Goal: Find specific page/section: Find specific page/section

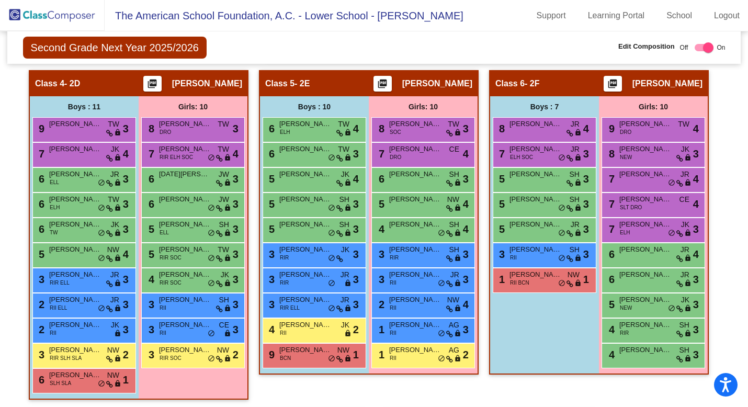
scroll to position [719, 0]
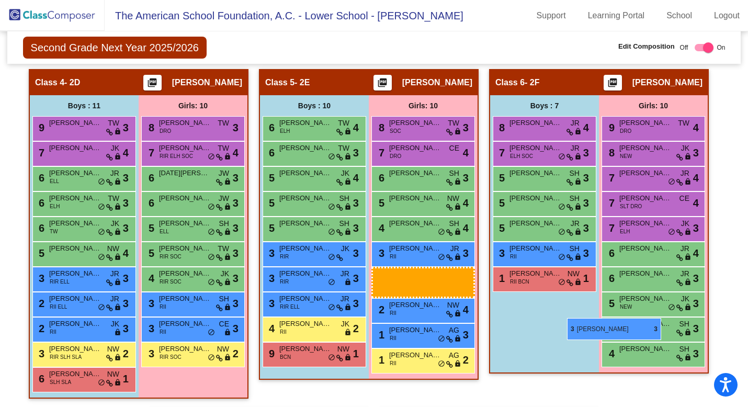
drag, startPoint x: 401, startPoint y: 261, endPoint x: 567, endPoint y: 318, distance: 175.1
drag, startPoint x: 413, startPoint y: 282, endPoint x: 571, endPoint y: 309, distance: 160.6
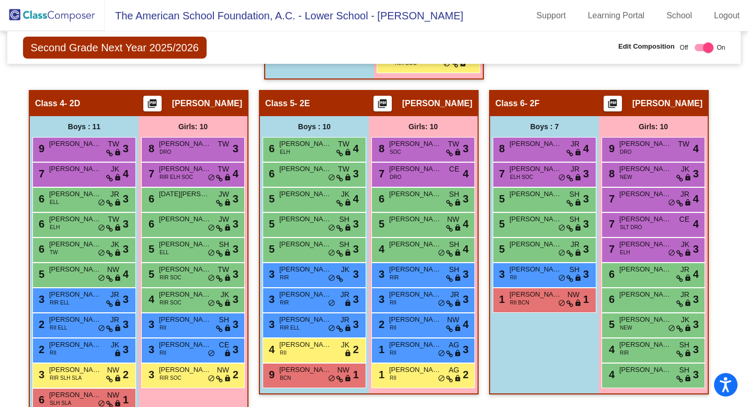
scroll to position [697, 0]
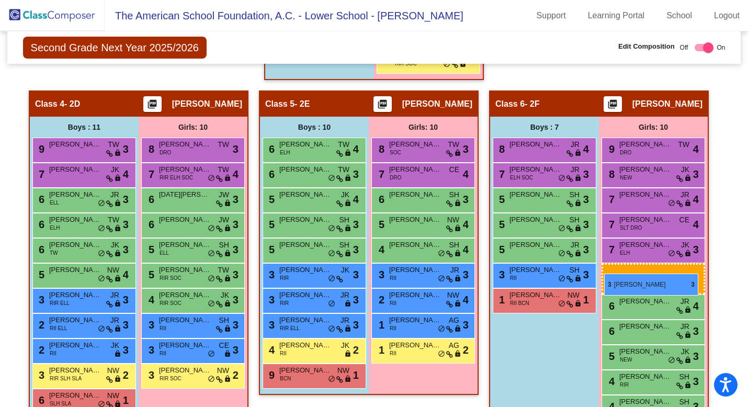
drag, startPoint x: 406, startPoint y: 280, endPoint x: 604, endPoint y: 273, distance: 198.2
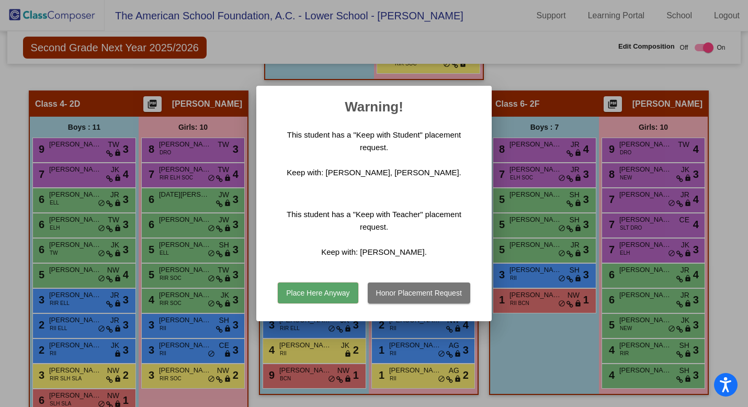
click at [300, 295] on button "Place Here Anyway" at bounding box center [318, 292] width 80 height 21
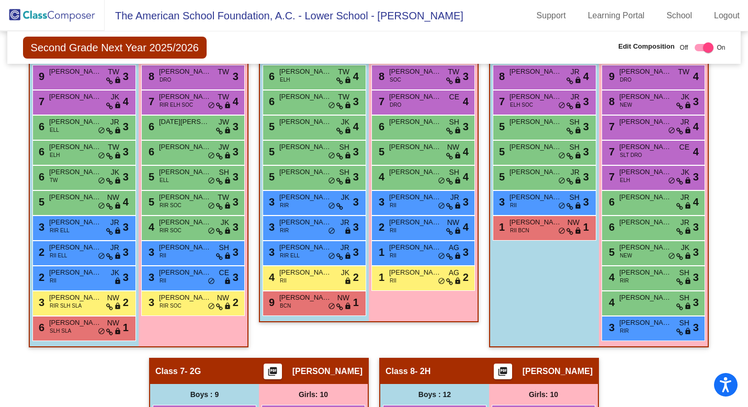
scroll to position [766, 0]
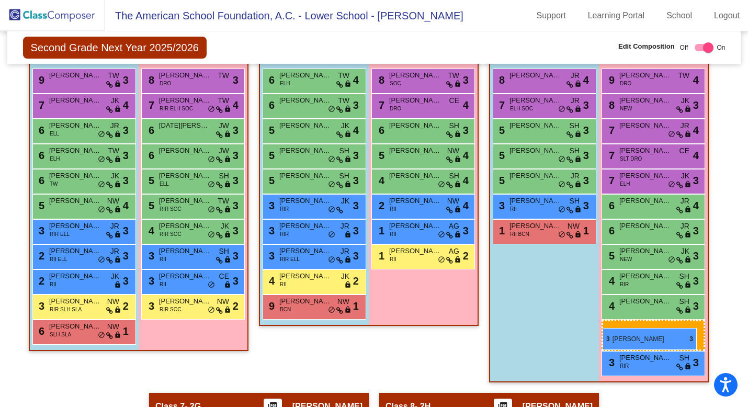
drag, startPoint x: 428, startPoint y: 208, endPoint x: 602, endPoint y: 328, distance: 211.6
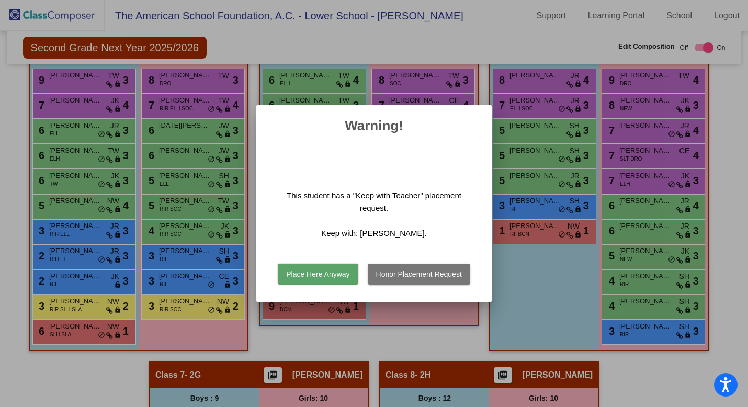
click at [334, 271] on button "Place Here Anyway" at bounding box center [318, 273] width 80 height 21
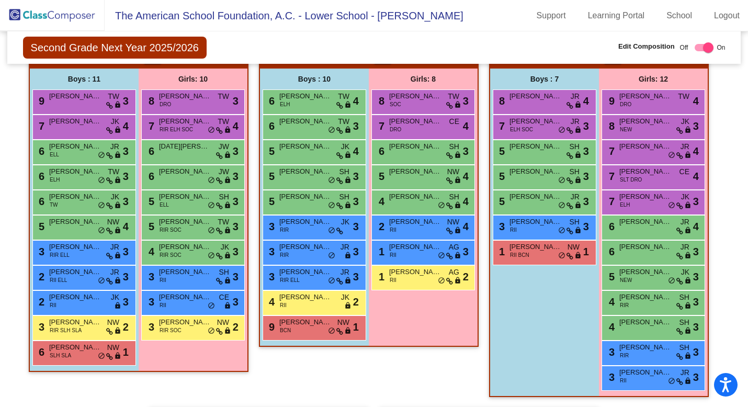
scroll to position [745, 0]
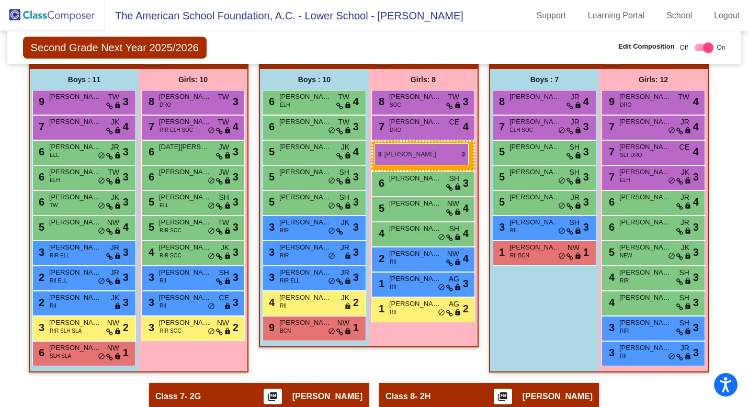
drag, startPoint x: 627, startPoint y: 122, endPoint x: 374, endPoint y: 143, distance: 253.4
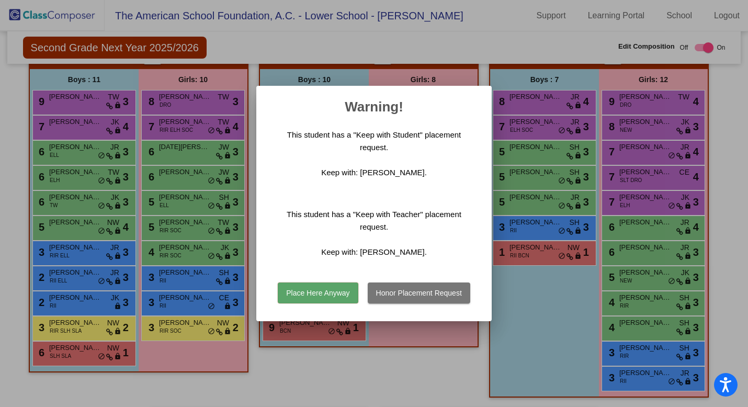
click at [315, 296] on button "Place Here Anyway" at bounding box center [318, 292] width 80 height 21
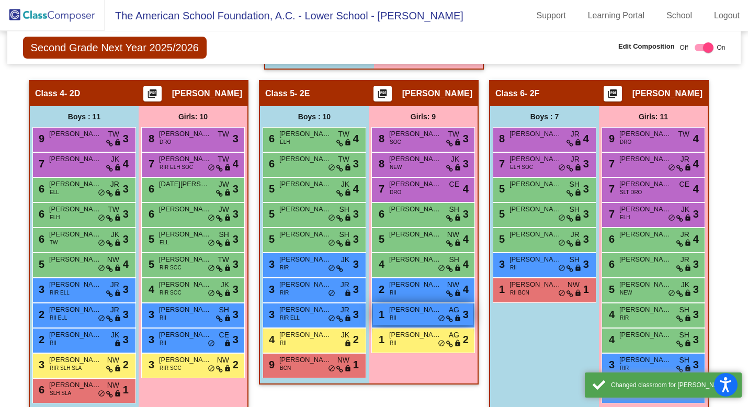
scroll to position [713, 0]
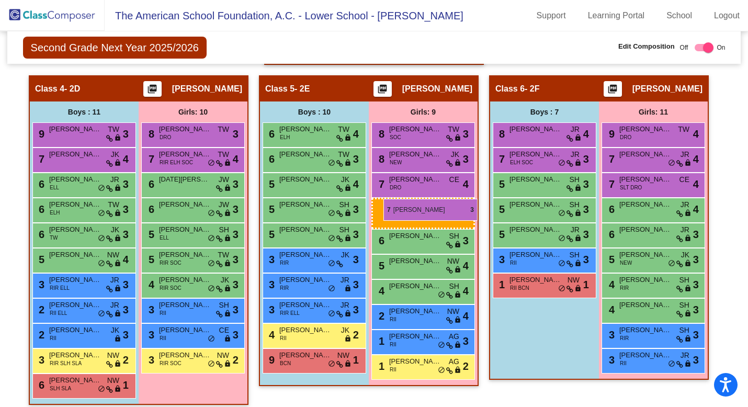
drag, startPoint x: 637, startPoint y: 209, endPoint x: 382, endPoint y: 199, distance: 255.3
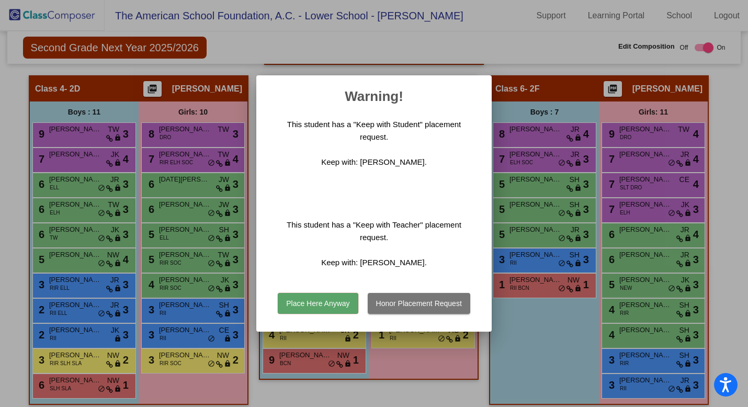
click at [327, 301] on button "Place Here Anyway" at bounding box center [318, 303] width 80 height 21
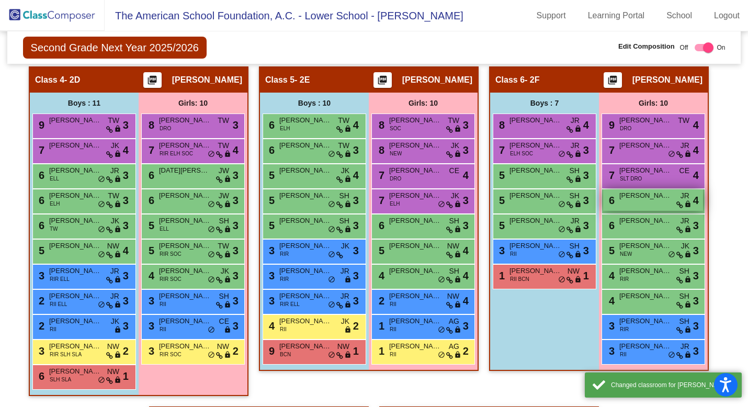
scroll to position [729, 0]
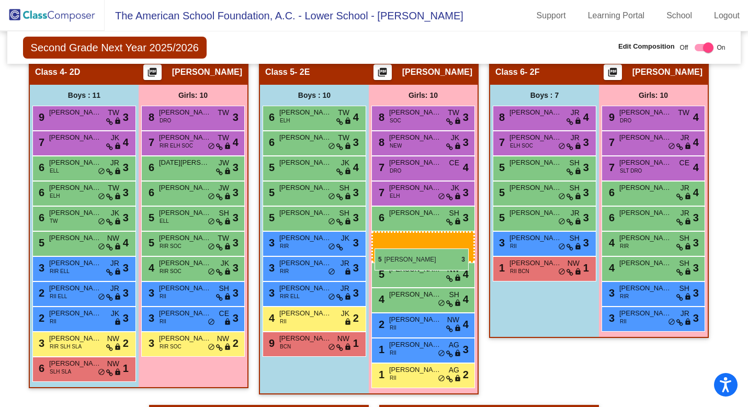
drag, startPoint x: 626, startPoint y: 238, endPoint x: 374, endPoint y: 248, distance: 251.7
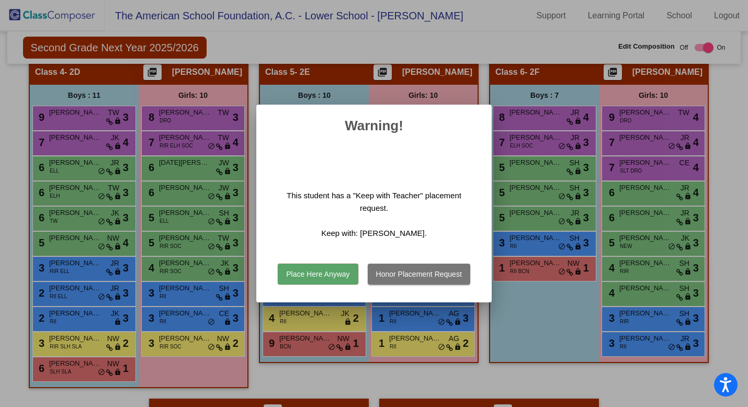
click at [331, 272] on button "Place Here Anyway" at bounding box center [318, 273] width 80 height 21
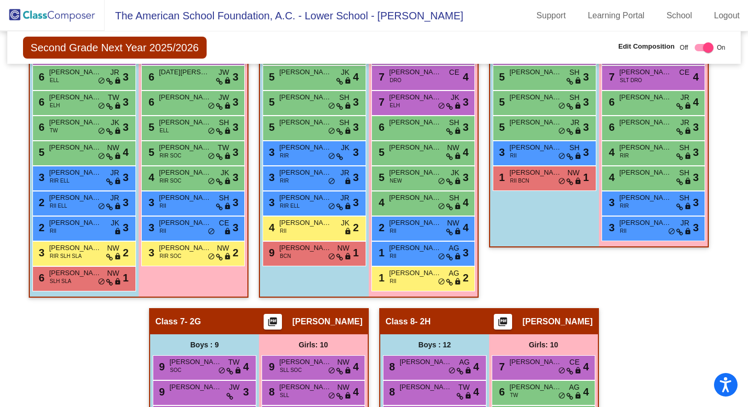
scroll to position [820, 0]
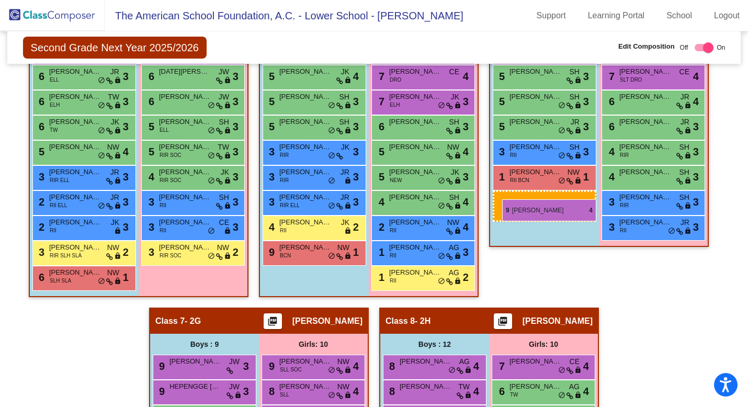
drag, startPoint x: 210, startPoint y: 367, endPoint x: 501, endPoint y: 199, distance: 336.3
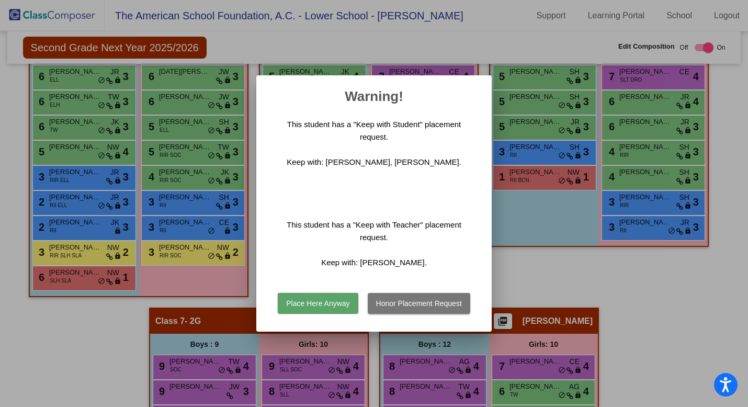
click at [325, 303] on button "Place Here Anyway" at bounding box center [318, 303] width 80 height 21
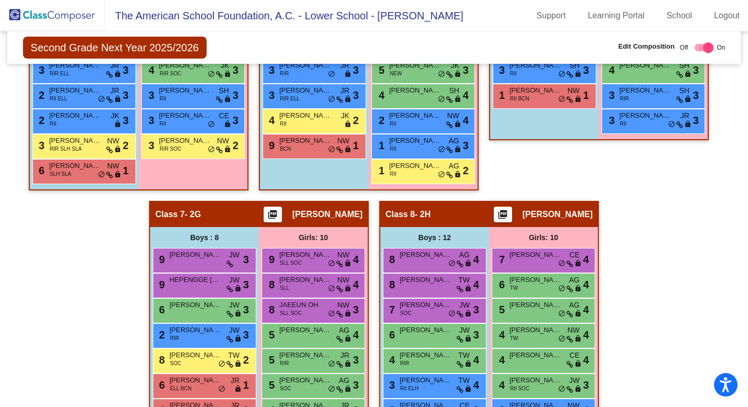
scroll to position [937, 0]
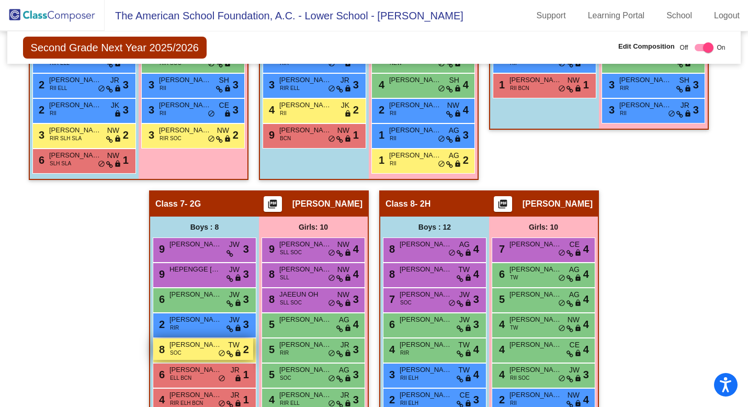
click at [190, 347] on span "[PERSON_NAME]" at bounding box center [195, 344] width 52 height 10
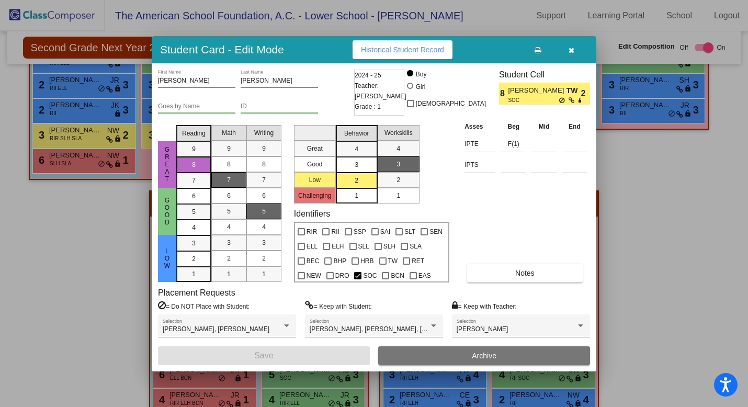
click at [571, 54] on button "button" at bounding box center [570, 49] width 33 height 19
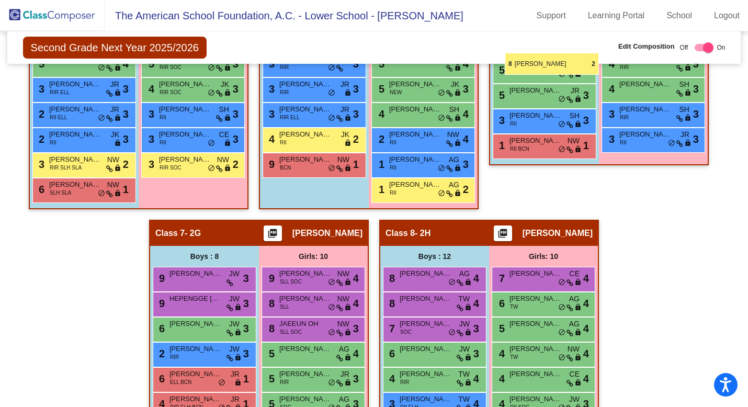
scroll to position [904, 0]
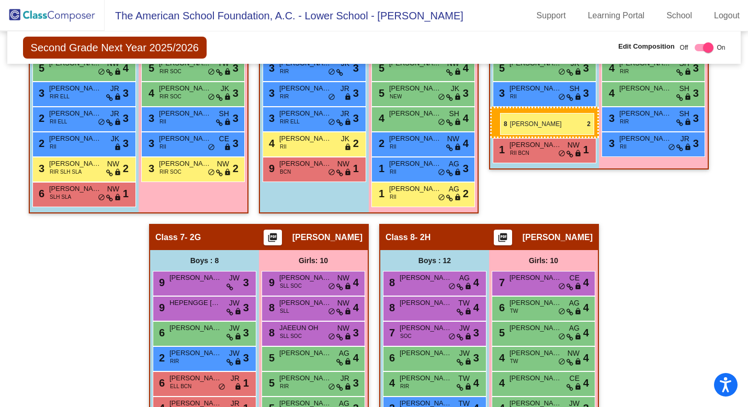
drag, startPoint x: 198, startPoint y: 346, endPoint x: 500, endPoint y: 114, distance: 380.7
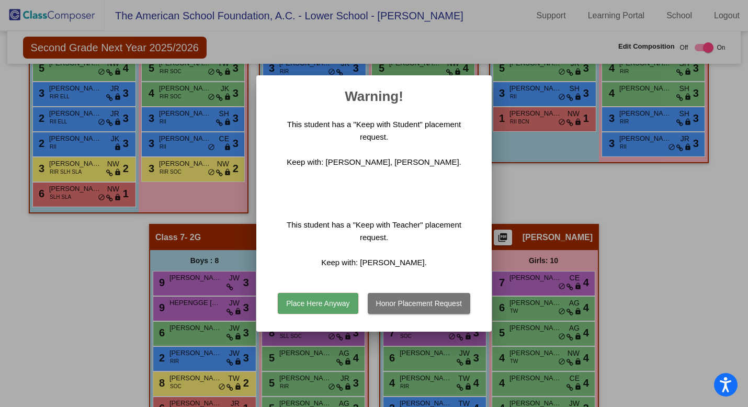
click at [338, 304] on button "Place Here Anyway" at bounding box center [318, 303] width 80 height 21
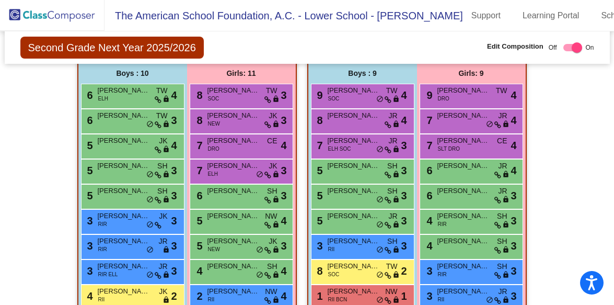
scroll to position [1091, 0]
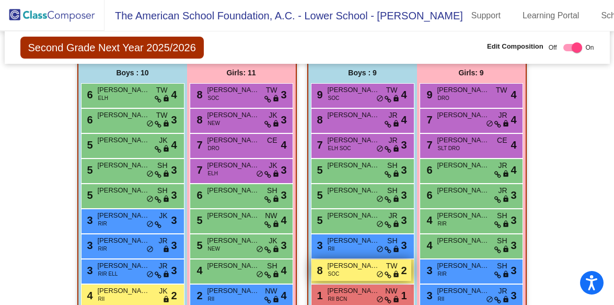
click at [355, 268] on span "[PERSON_NAME]" at bounding box center [354, 265] width 52 height 10
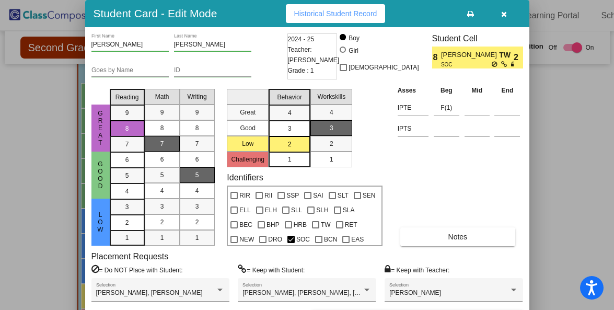
click at [503, 13] on icon "button" at bounding box center [504, 13] width 6 height 7
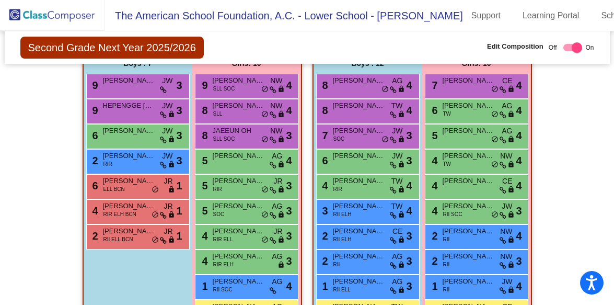
scroll to position [1442, 0]
